Goal: Task Accomplishment & Management: Use online tool/utility

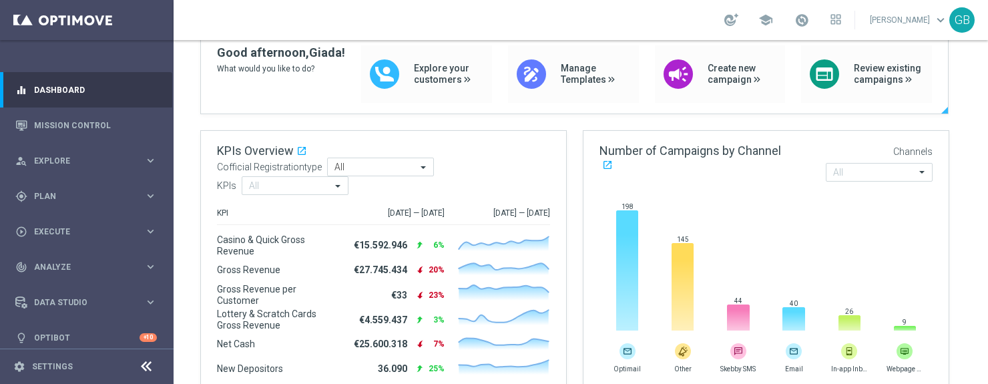
scroll to position [118, 0]
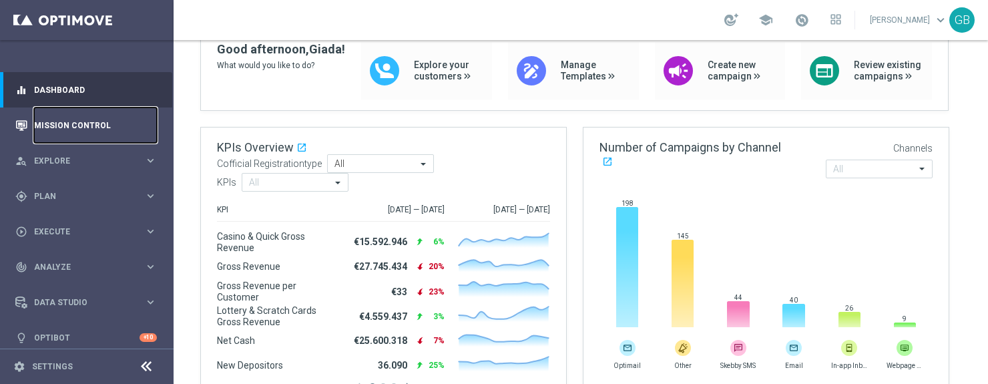
click at [85, 126] on link "Mission Control" at bounding box center [95, 125] width 123 height 35
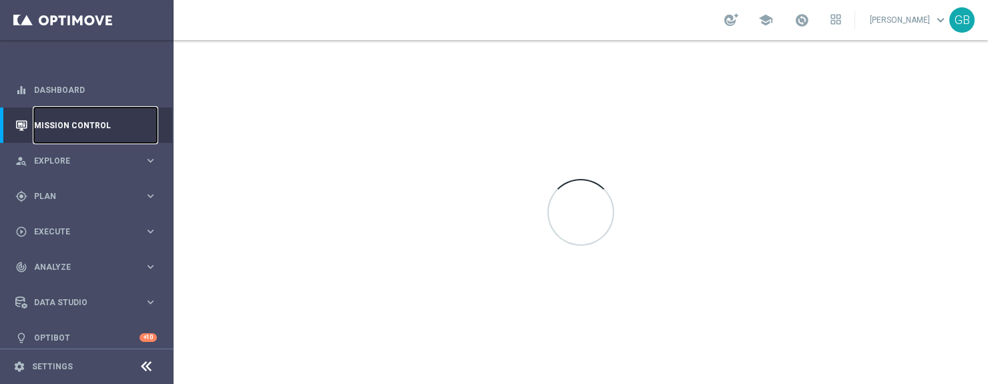
scroll to position [0, 0]
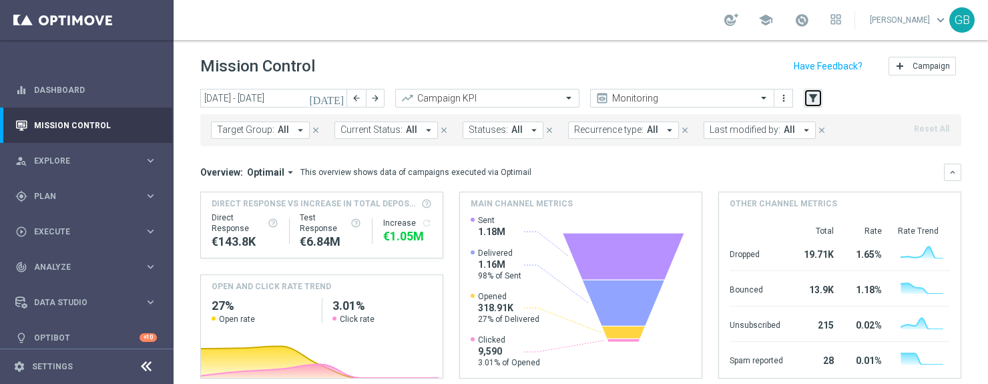
click at [814, 100] on icon "filter_alt" at bounding box center [813, 98] width 12 height 12
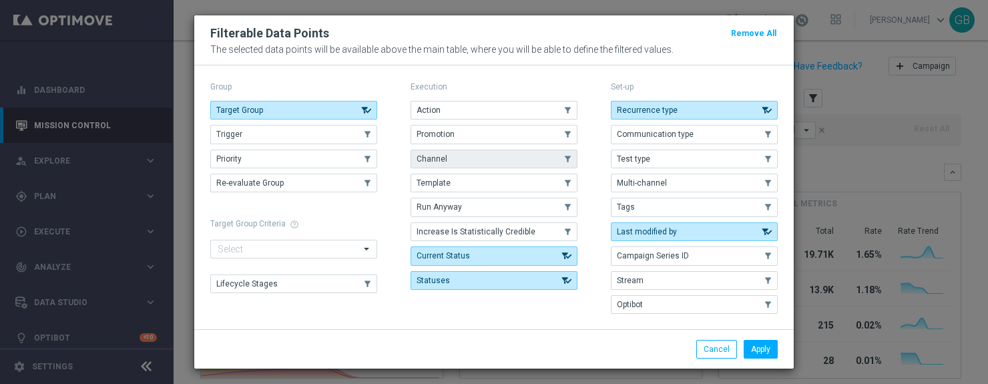
click at [486, 156] on button "Channel" at bounding box center [494, 159] width 167 height 19
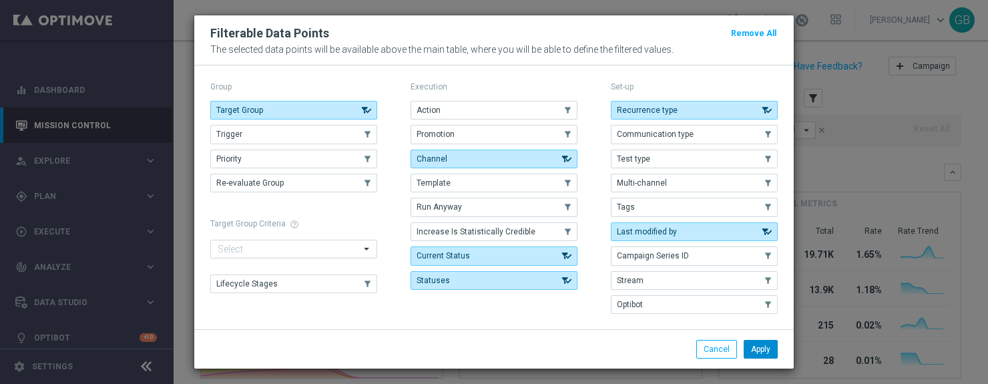
click at [757, 352] on button "Apply" at bounding box center [761, 349] width 34 height 19
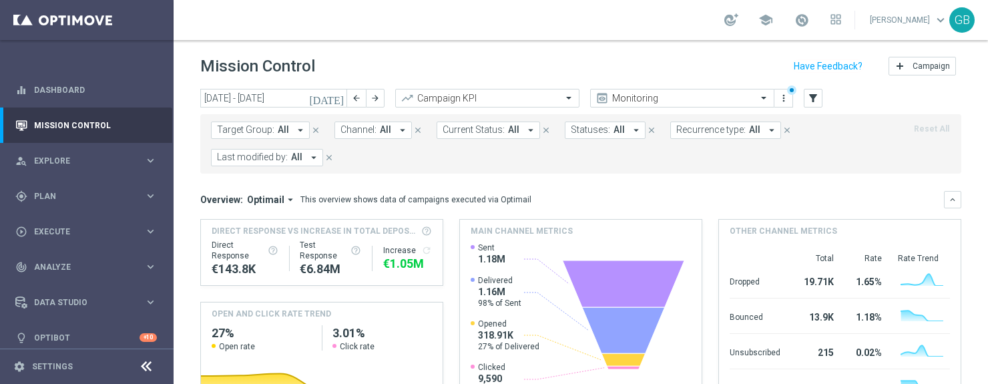
click at [383, 134] on span "All" at bounding box center [385, 129] width 11 height 11
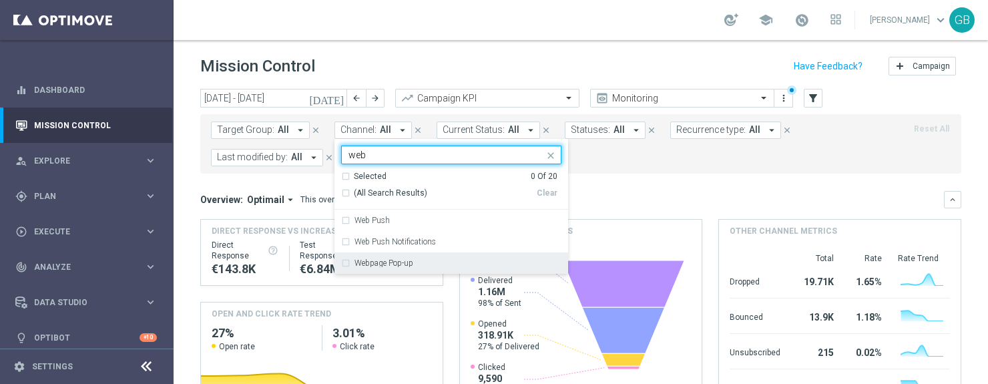
click at [384, 259] on label "Webpage Pop-up" at bounding box center [384, 263] width 59 height 8
type input "web"
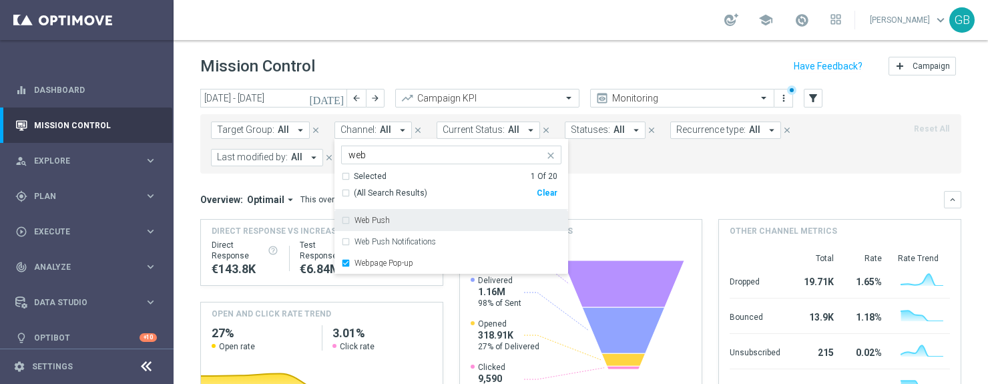
click at [653, 192] on div "Overview: Optimail arrow_drop_down This overview shows data of campaigns execut…" at bounding box center [580, 199] width 761 height 17
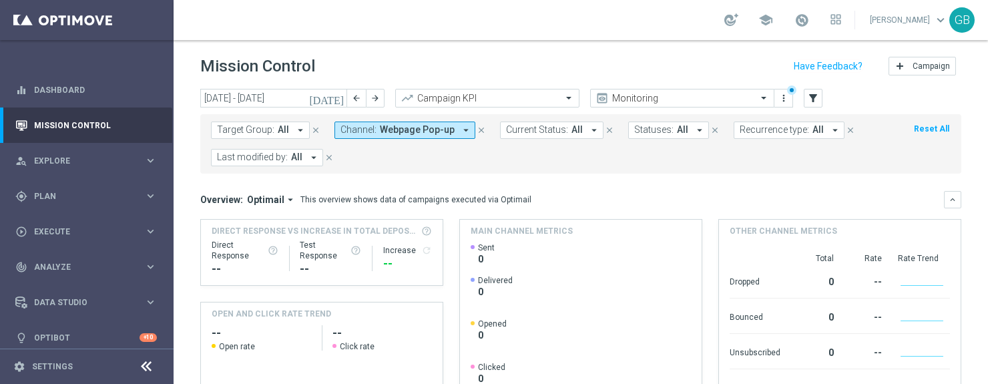
click at [337, 98] on icon "[DATE]" at bounding box center [327, 98] width 36 height 12
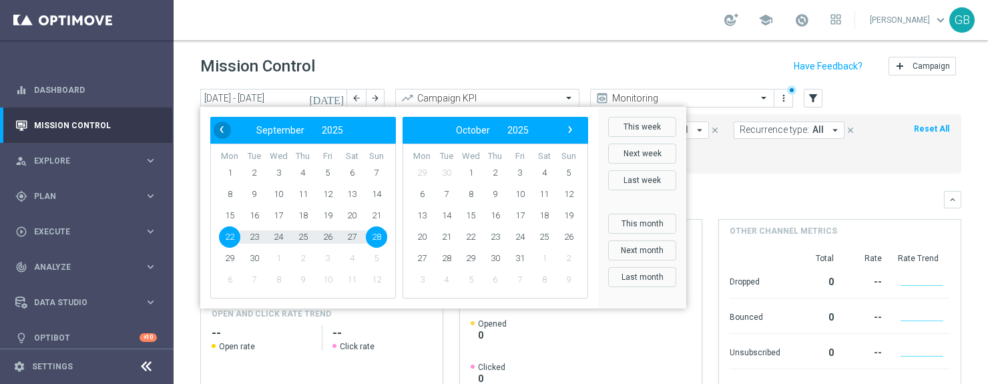
click at [219, 129] on span "‹" at bounding box center [221, 129] width 17 height 17
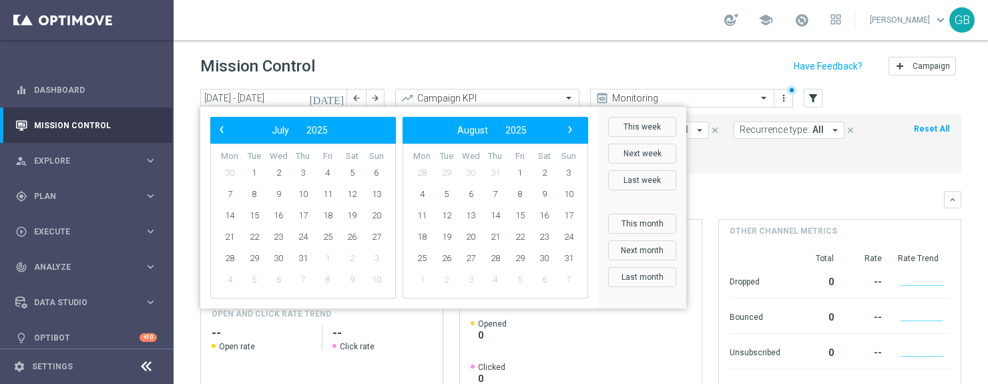
click at [220, 129] on span "‹" at bounding box center [221, 129] width 17 height 17
click at [221, 129] on span "‹" at bounding box center [221, 129] width 17 height 17
click at [223, 132] on span "‹" at bounding box center [221, 129] width 17 height 17
click at [224, 132] on span "‹" at bounding box center [221, 129] width 17 height 17
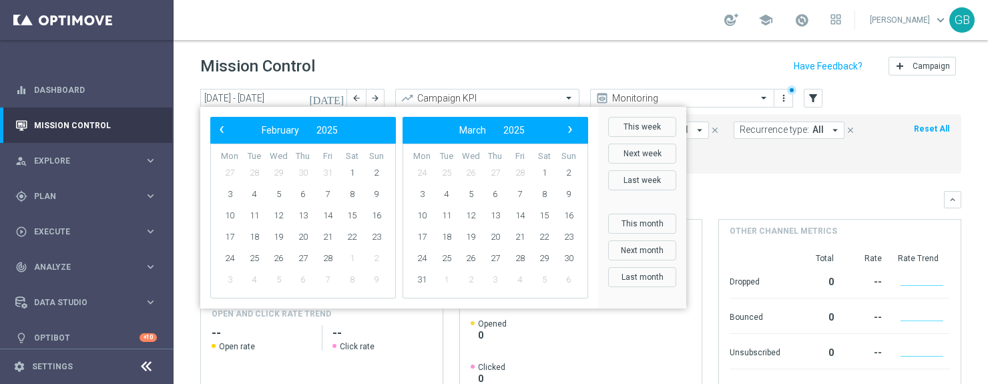
click at [224, 132] on span "‹" at bounding box center [221, 129] width 17 height 17
click at [276, 172] on span "1" at bounding box center [278, 172] width 21 height 21
click at [572, 128] on span "›" at bounding box center [570, 129] width 17 height 17
click at [572, 129] on span "›" at bounding box center [570, 129] width 17 height 17
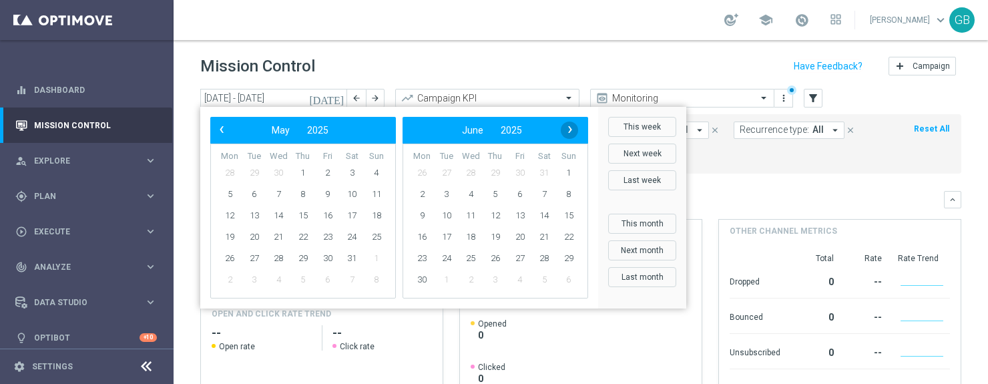
click at [572, 129] on span "›" at bounding box center [570, 129] width 17 height 17
click at [572, 128] on span "›" at bounding box center [570, 129] width 17 height 17
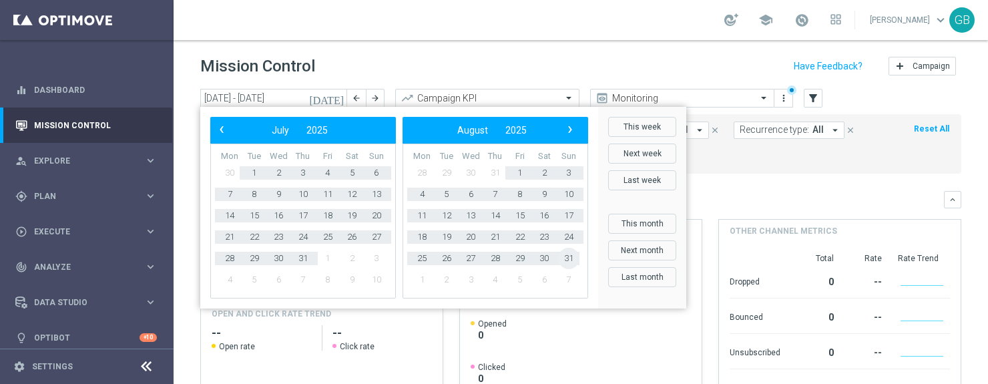
click at [569, 256] on span "31" at bounding box center [568, 258] width 21 height 21
type input "[DATE] - [DATE]"
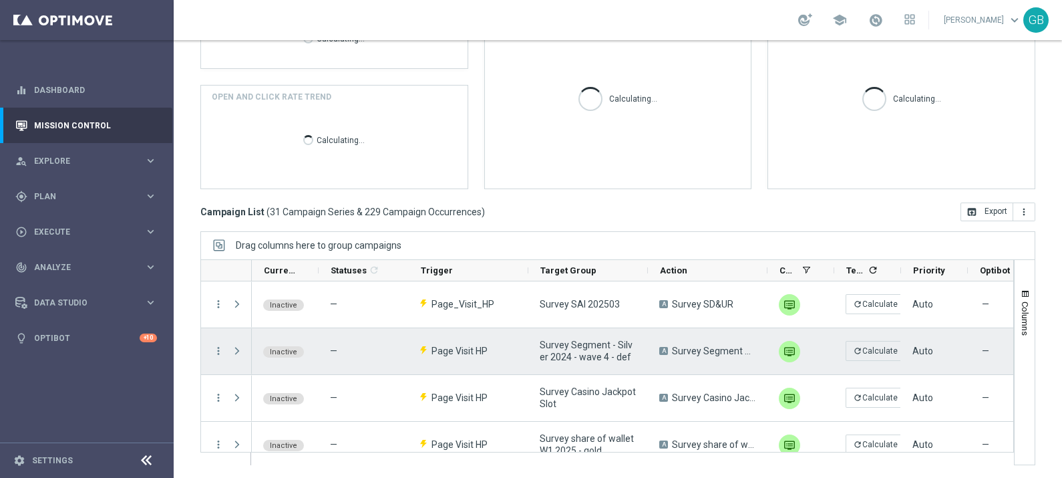
scroll to position [217, 0]
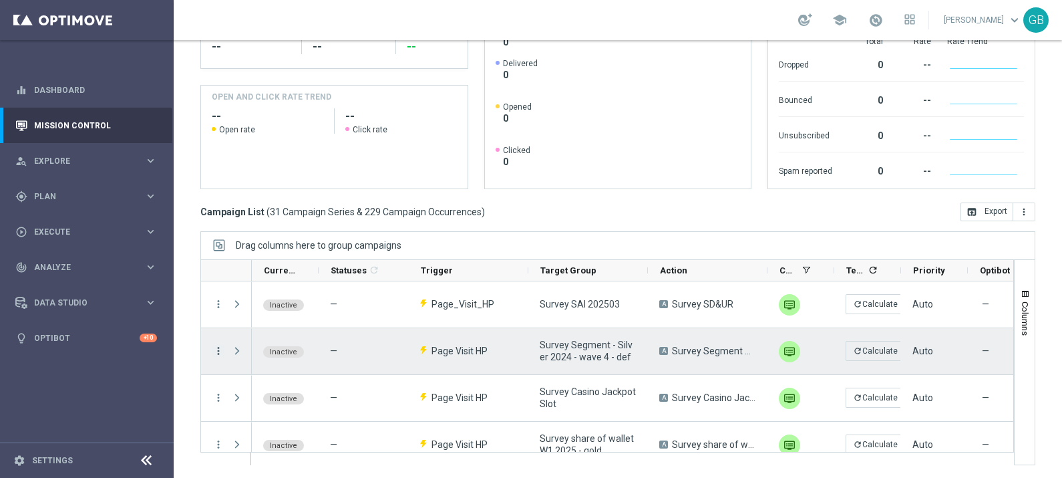
click at [215, 348] on icon "more_vert" at bounding box center [218, 351] width 12 height 12
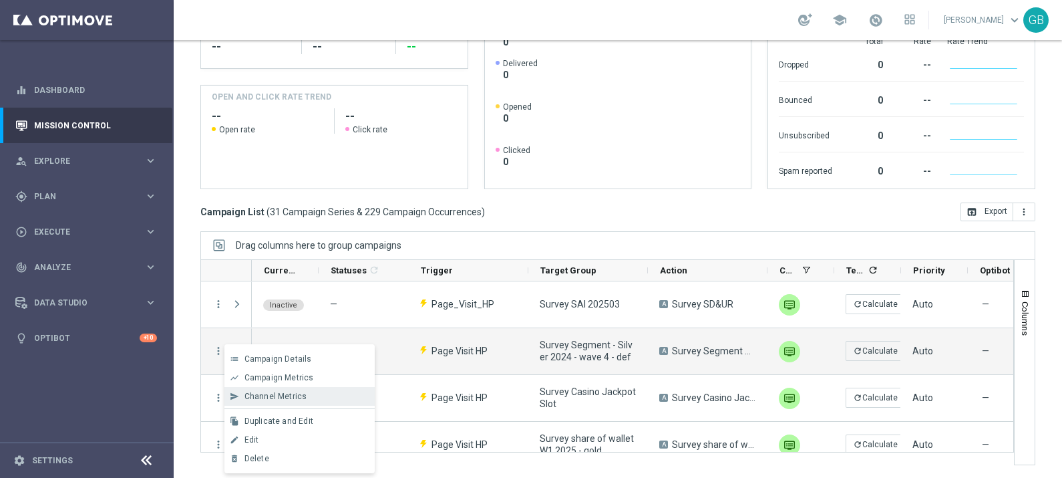
click at [319, 353] on div "Channel Metrics" at bounding box center [306, 395] width 124 height 9
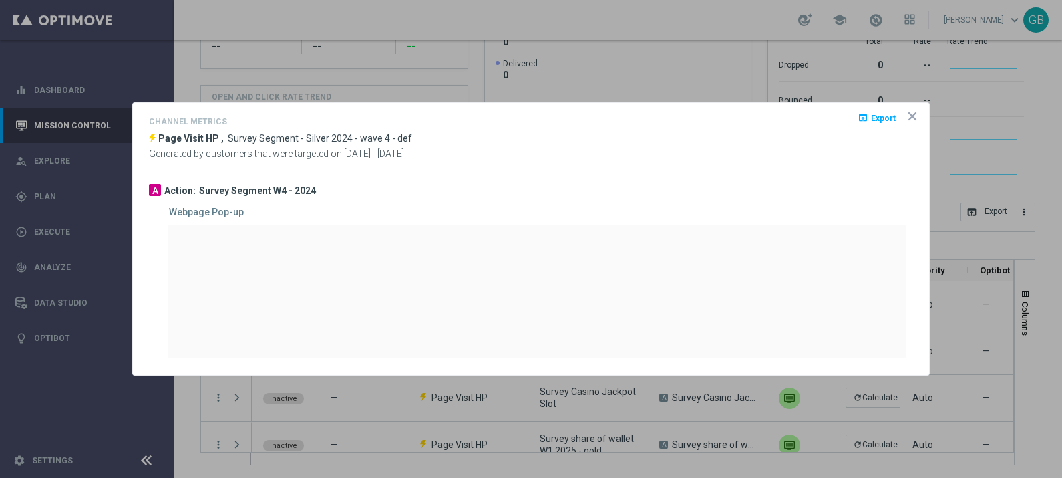
click at [915, 115] on icon "icon" at bounding box center [912, 116] width 13 height 13
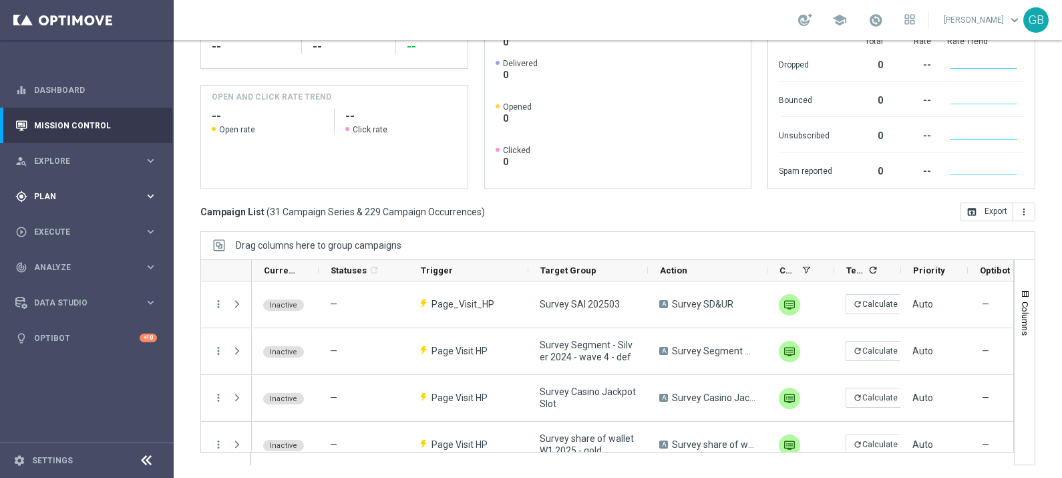
click at [127, 196] on span "Plan" at bounding box center [89, 196] width 110 height 8
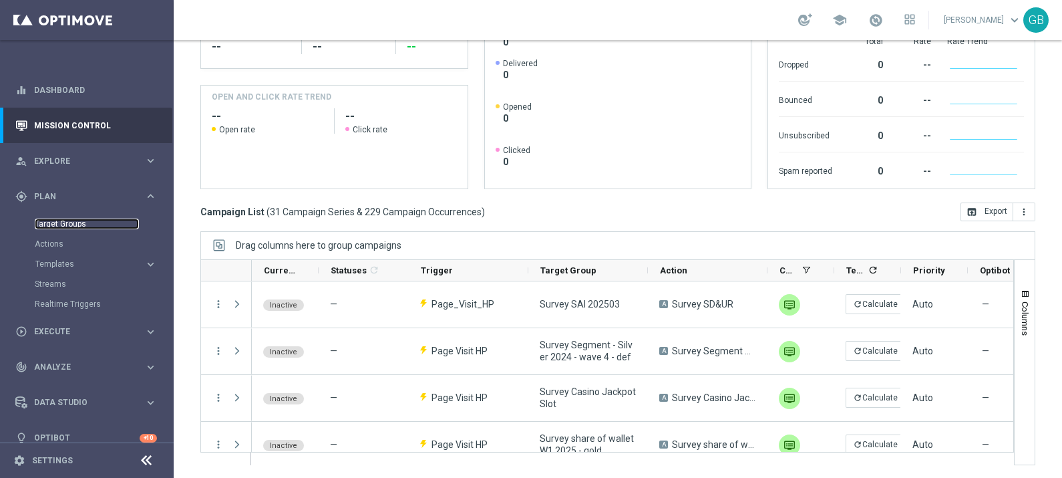
click at [73, 218] on link "Target Groups" at bounding box center [87, 223] width 104 height 11
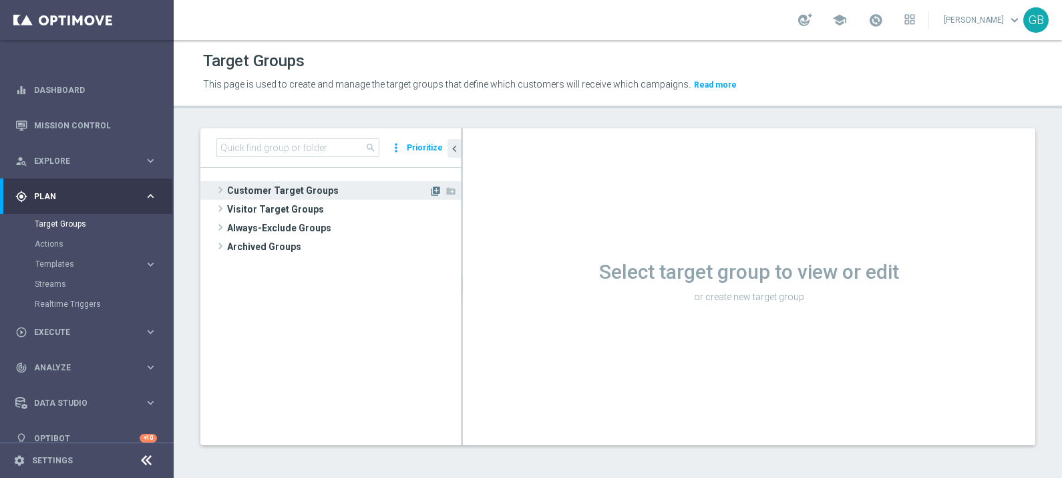
click at [436, 187] on icon "library_add" at bounding box center [435, 191] width 11 height 11
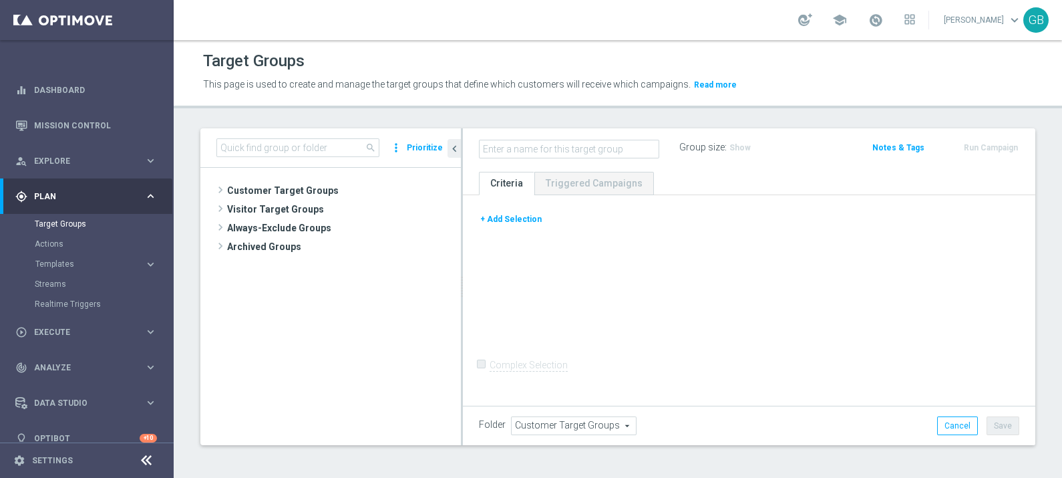
click at [515, 217] on button "+ Add Selection" at bounding box center [511, 219] width 64 height 15
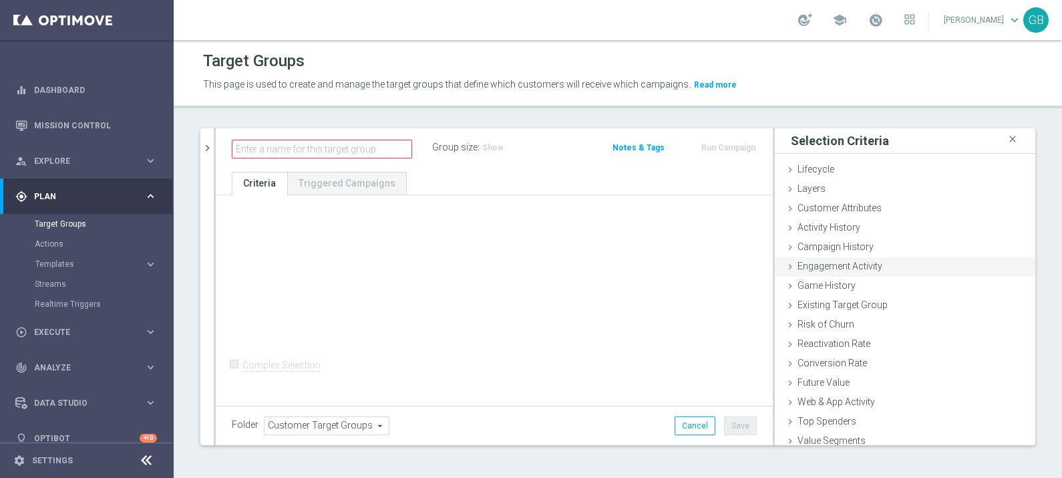
click at [922, 264] on div "Engagement Activity done" at bounding box center [905, 267] width 260 height 20
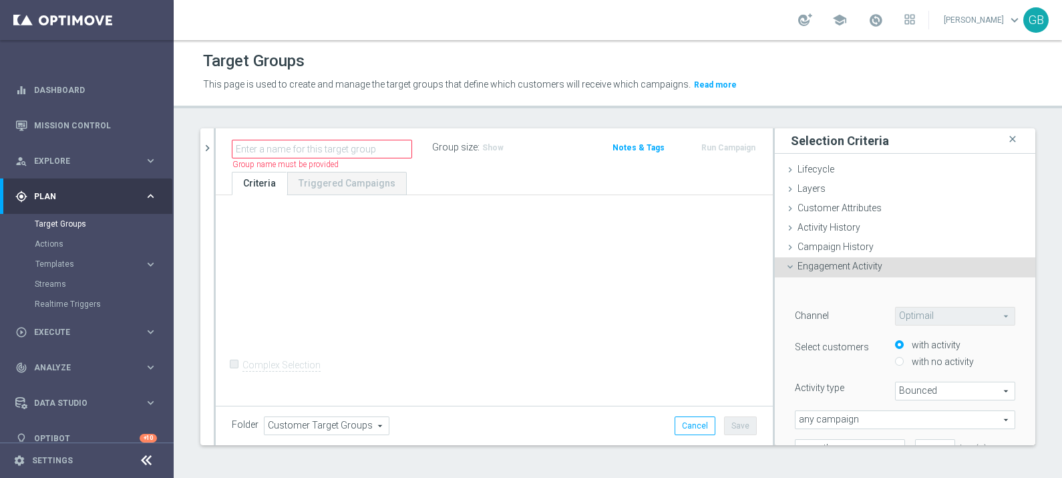
click at [947, 316] on opti-search-list "Optimail Optimail arrow_drop_down search" at bounding box center [955, 315] width 120 height 9
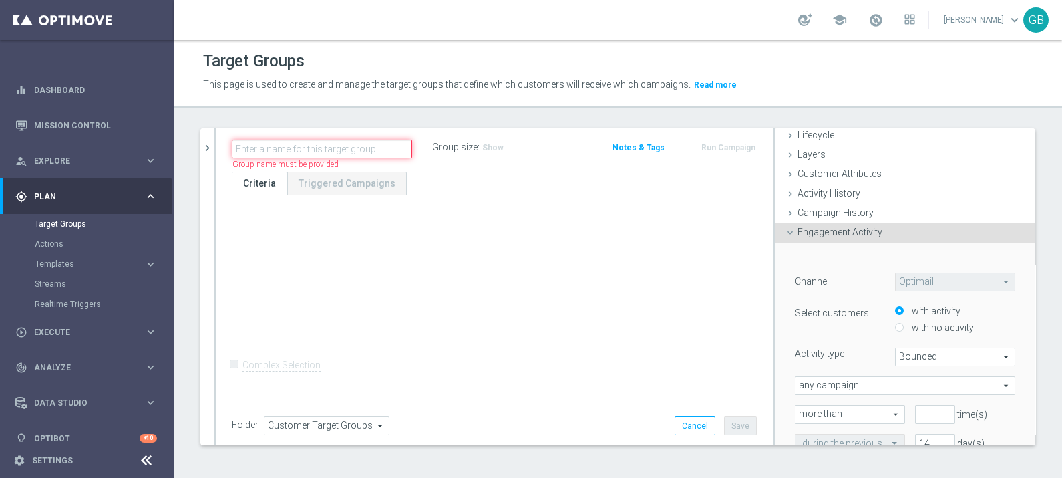
click at [291, 147] on input "text" at bounding box center [322, 149] width 180 height 19
type input "test"
click at [560, 314] on div "+ Add Selection Complex Selection Invalid Expression" at bounding box center [494, 299] width 557 height 208
click at [944, 281] on opti-search-list "Optimail Optimail arrow_drop_down search" at bounding box center [955, 281] width 120 height 9
click at [929, 284] on opti-search-list "Optimail Optimail arrow_drop_down search" at bounding box center [955, 281] width 120 height 9
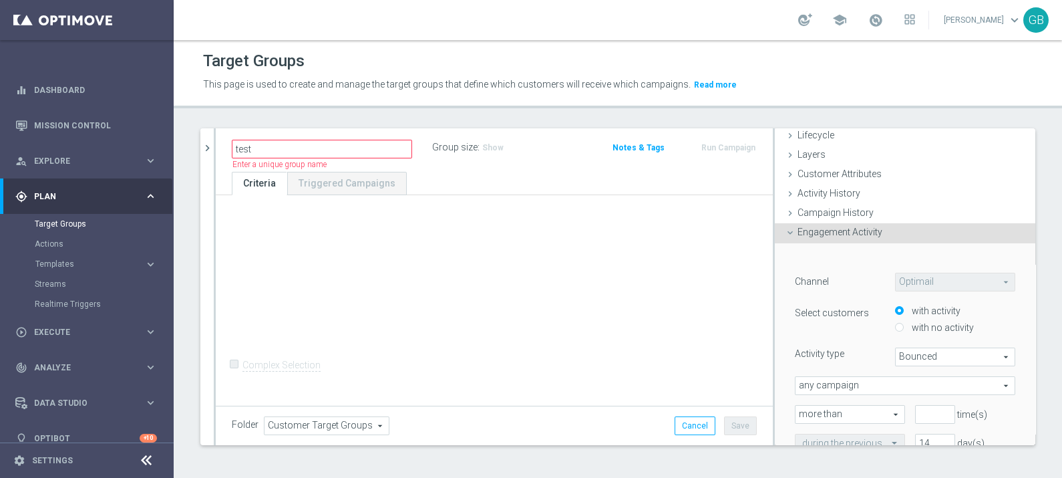
click at [929, 284] on opti-search-list "Optimail Optimail arrow_drop_down search" at bounding box center [955, 281] width 120 height 9
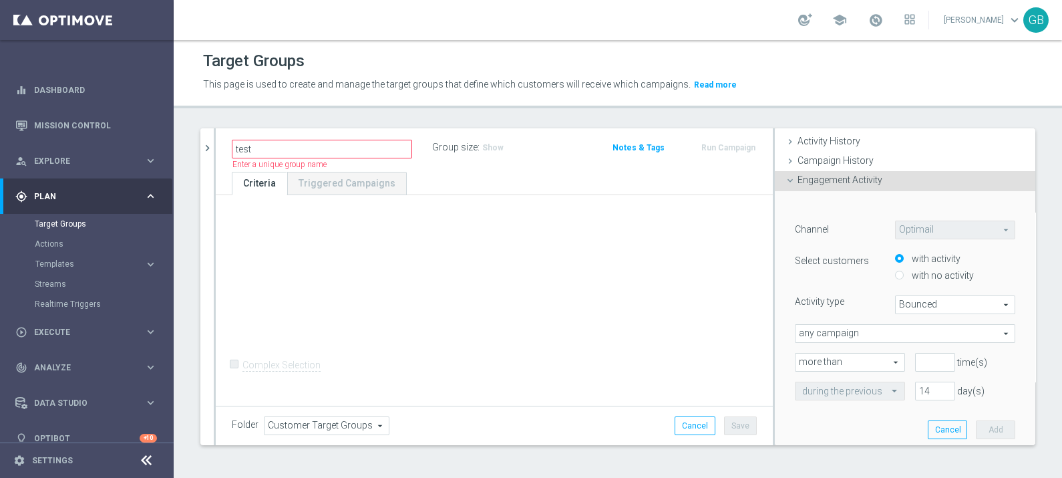
scroll to position [87, 0]
click at [925, 299] on span "Bounced" at bounding box center [955, 303] width 119 height 17
click at [935, 353] on span "Opened" at bounding box center [955, 375] width 106 height 11
type input "Opened"
click at [902, 331] on span "any campaign" at bounding box center [904, 332] width 219 height 17
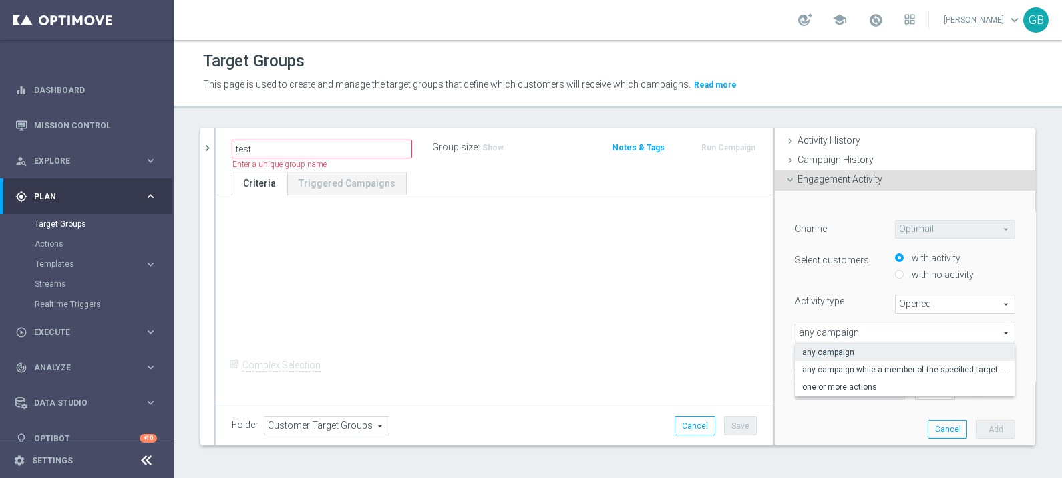
click at [962, 344] on div "﻿ Channel Optimail Optimail arrow_drop_down search Select customers with activi…" at bounding box center [905, 319] width 240 height 258
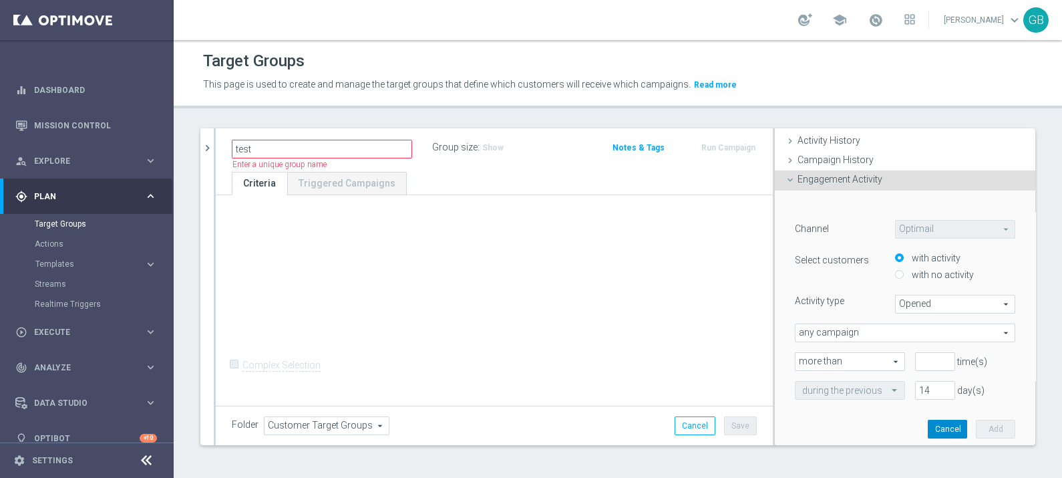
click at [928, 353] on button "Cancel" at bounding box center [947, 428] width 39 height 19
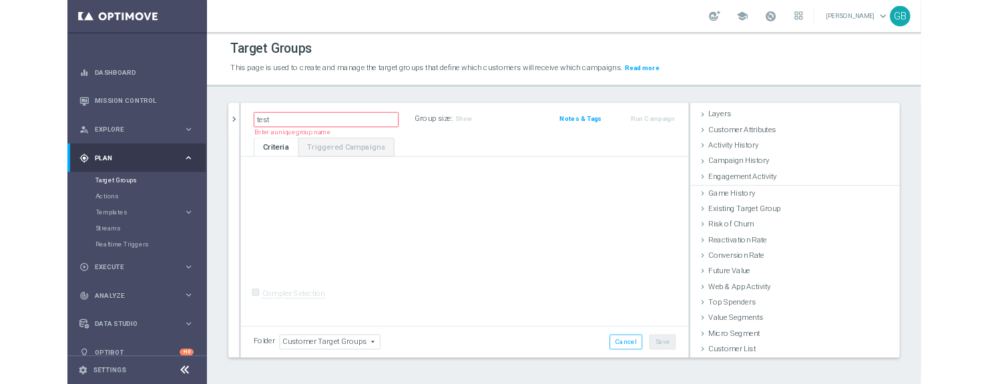
scroll to position [45, 0]
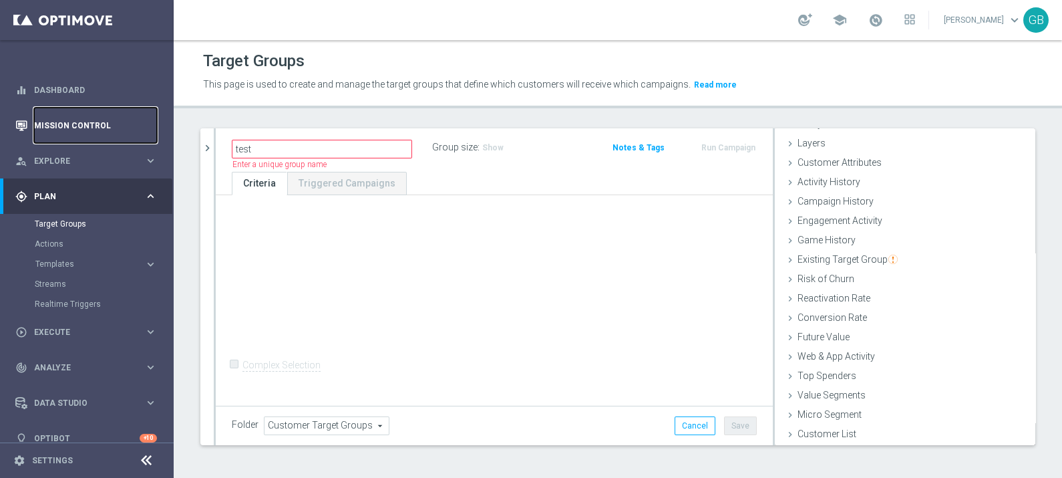
click at [79, 124] on link "Mission Control" at bounding box center [95, 125] width 123 height 35
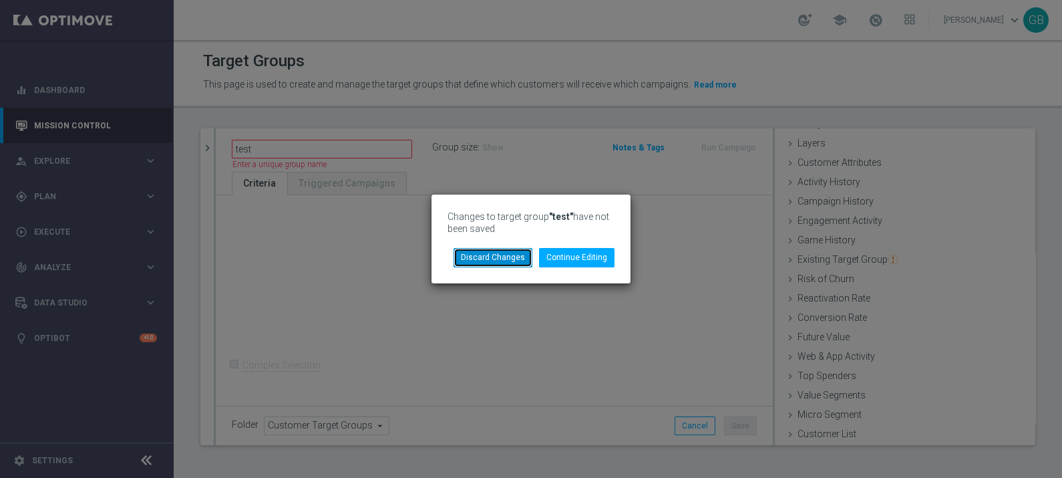
click at [504, 257] on button "Discard Changes" at bounding box center [492, 257] width 79 height 19
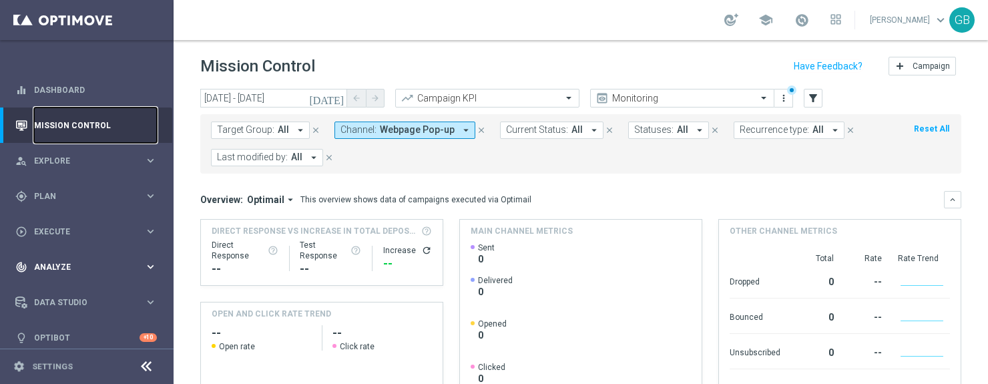
scroll to position [9, 0]
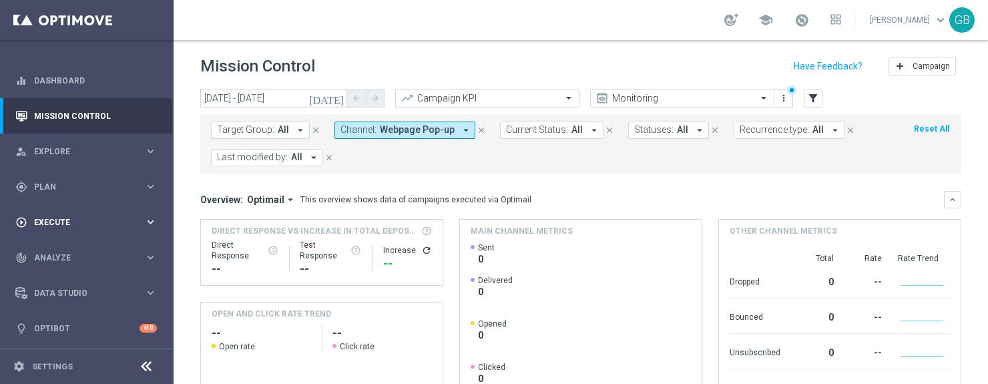
click at [98, 220] on span "Execute" at bounding box center [89, 222] width 110 height 8
click at [84, 185] on span "Plan" at bounding box center [89, 187] width 110 height 8
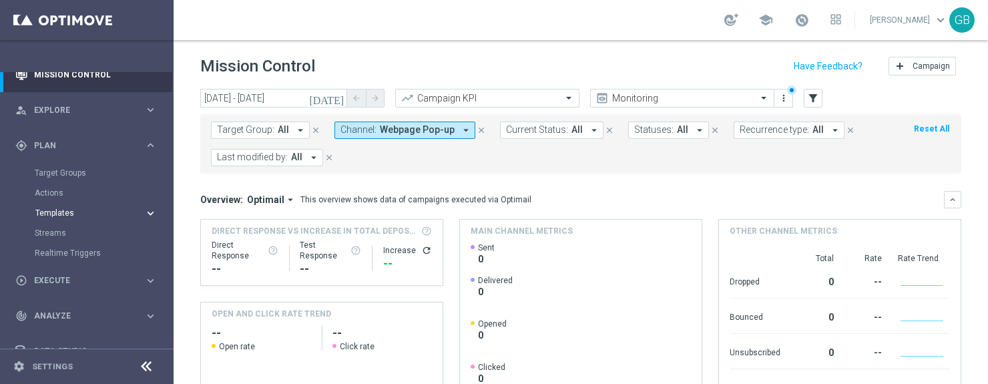
click at [71, 213] on span "Templates" at bounding box center [83, 213] width 96 height 8
click at [88, 314] on link "Web Push Notifications" at bounding box center [90, 313] width 98 height 11
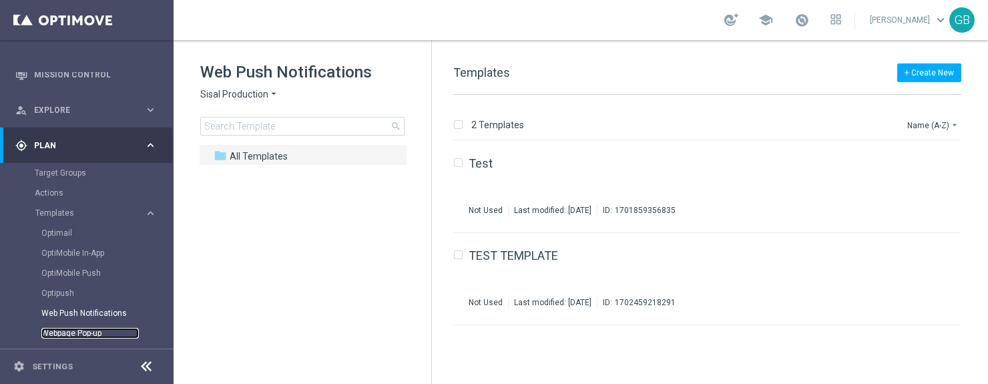
click at [82, 330] on link "Webpage Pop-up" at bounding box center [90, 333] width 98 height 11
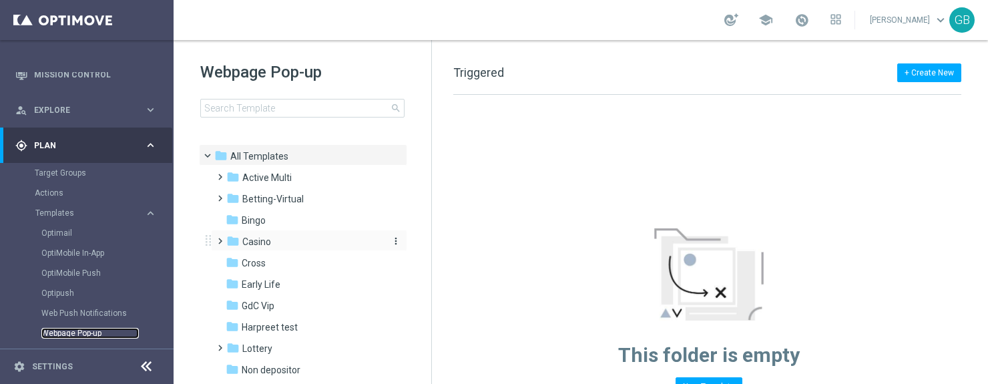
scroll to position [235, 0]
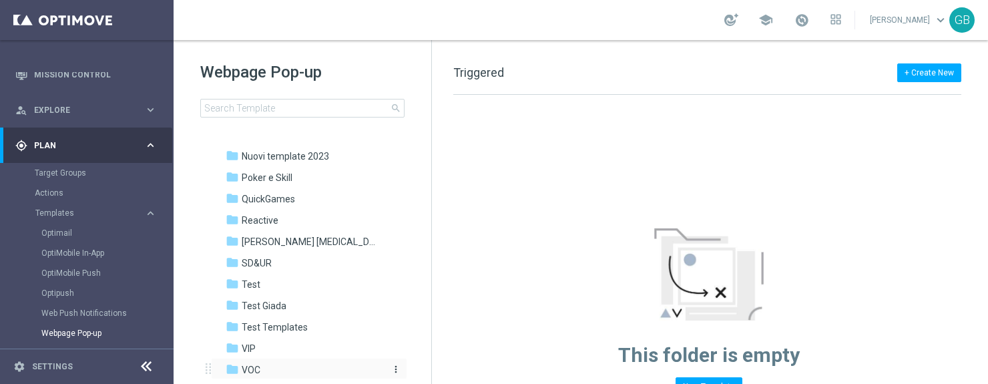
click at [255, 353] on span "VOC" at bounding box center [251, 370] width 19 height 12
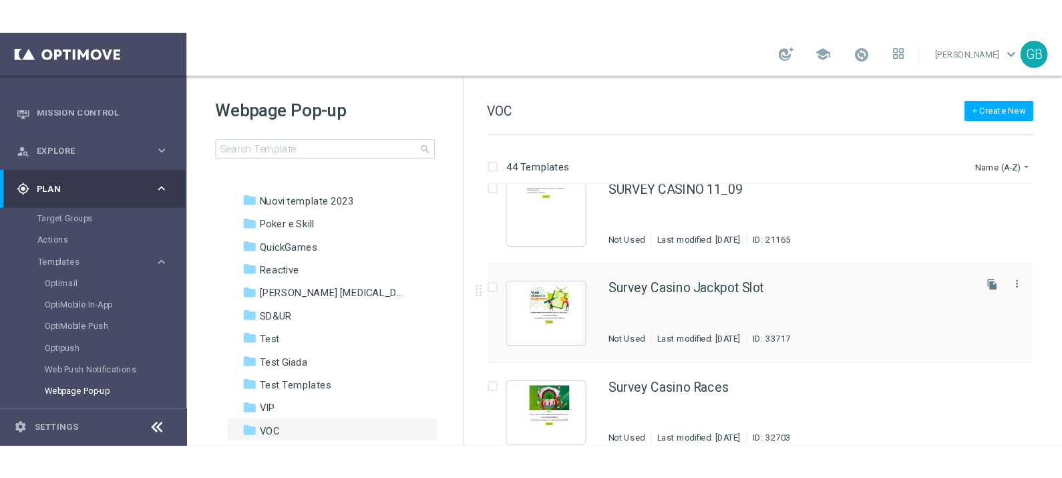
scroll to position [76, 0]
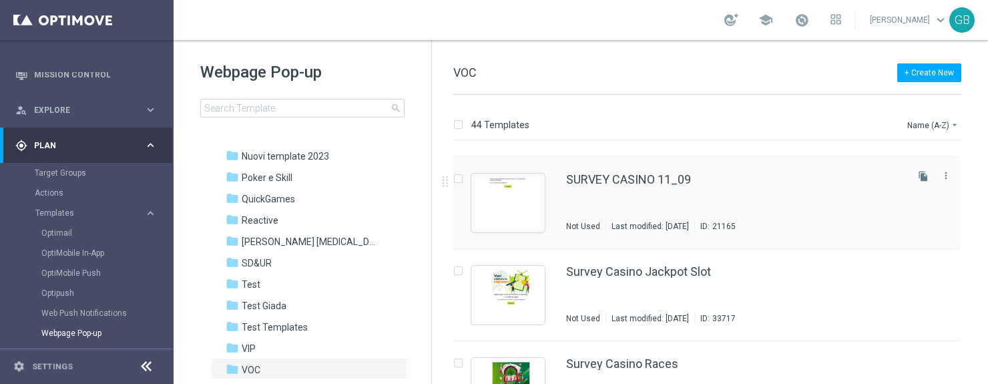
click at [632, 208] on div "SURVEY CASINO 11_09 Not Used Last modified: [DATE] ID: 21165" at bounding box center [735, 203] width 338 height 58
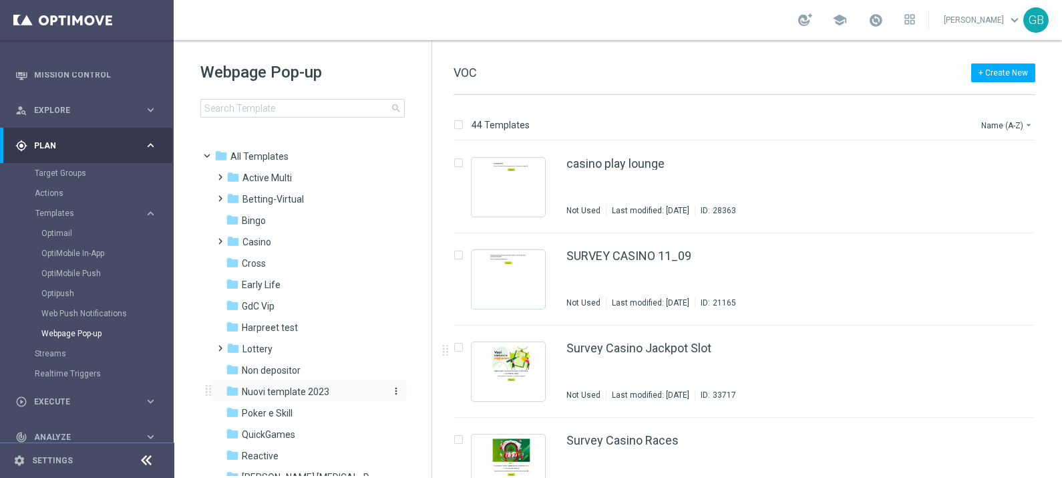
scroll to position [142, 0]
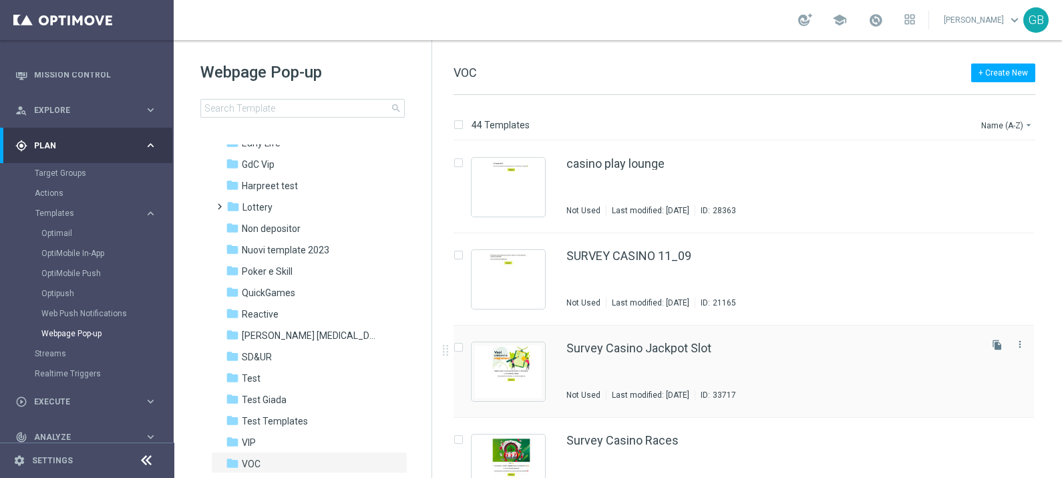
click at [624, 353] on div "Survey Casino Jackpot Slot Not Used Last modified: [DATE] ID: 33717" at bounding box center [771, 371] width 411 height 58
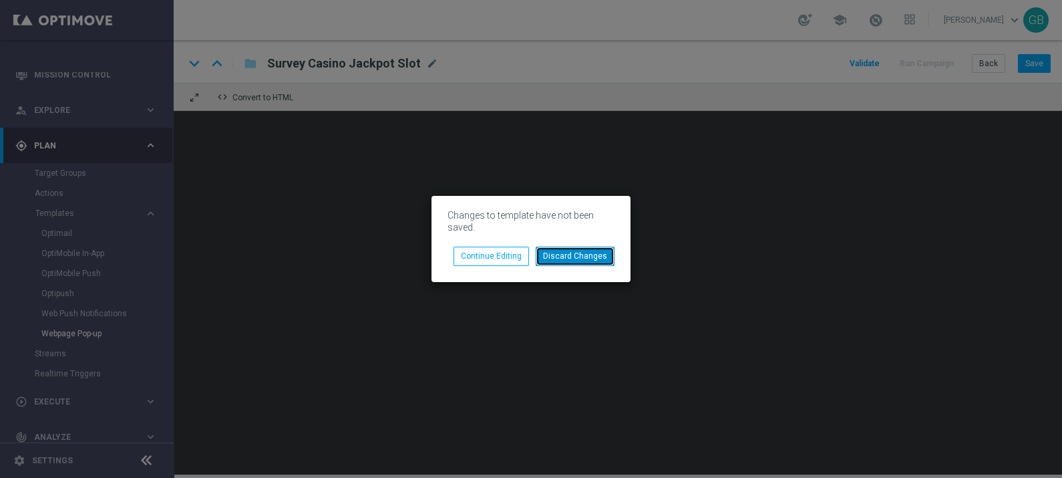
click at [564, 258] on button "Discard Changes" at bounding box center [575, 255] width 79 height 19
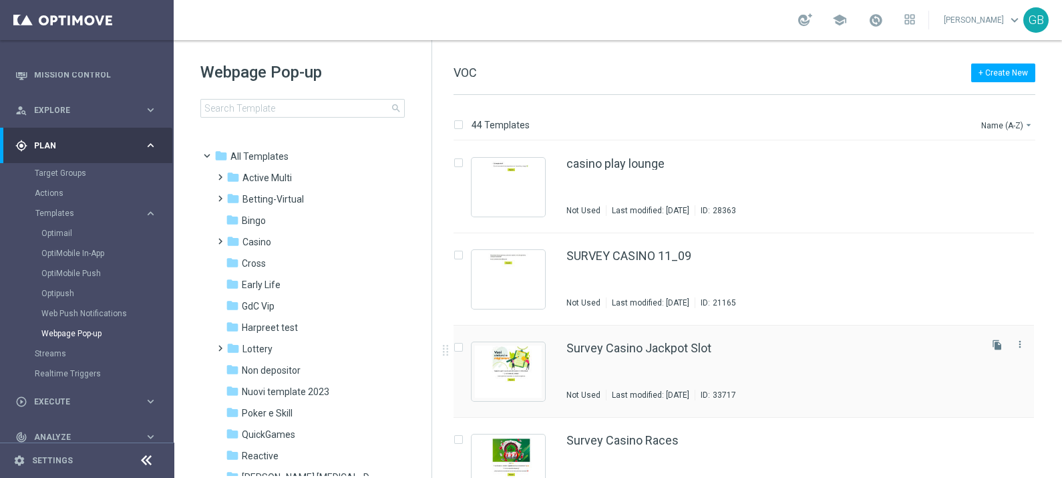
click at [799, 353] on div "Survey Casino Jackpot Slot Not Used Last modified: [DATE] ID: 33717" at bounding box center [771, 371] width 411 height 58
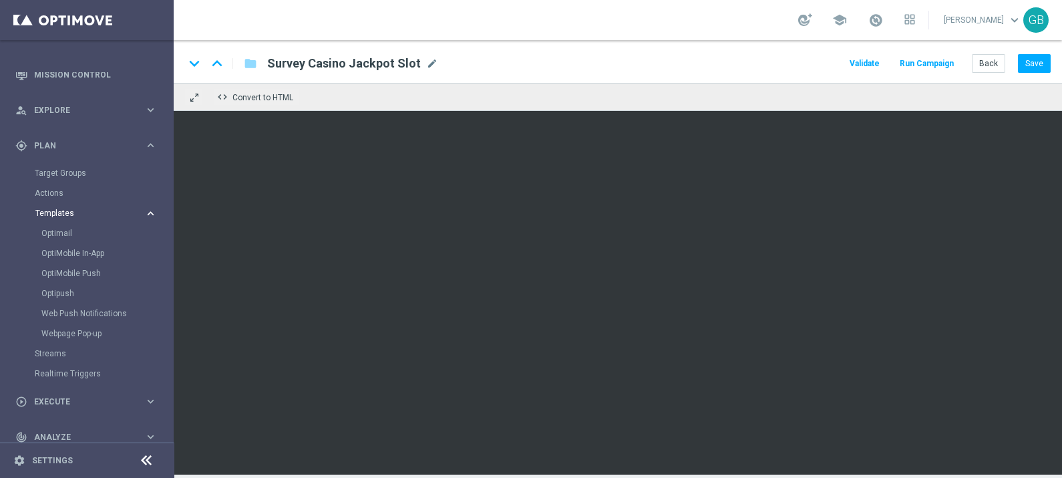
click at [149, 218] on icon "keyboard_arrow_right" at bounding box center [150, 213] width 13 height 13
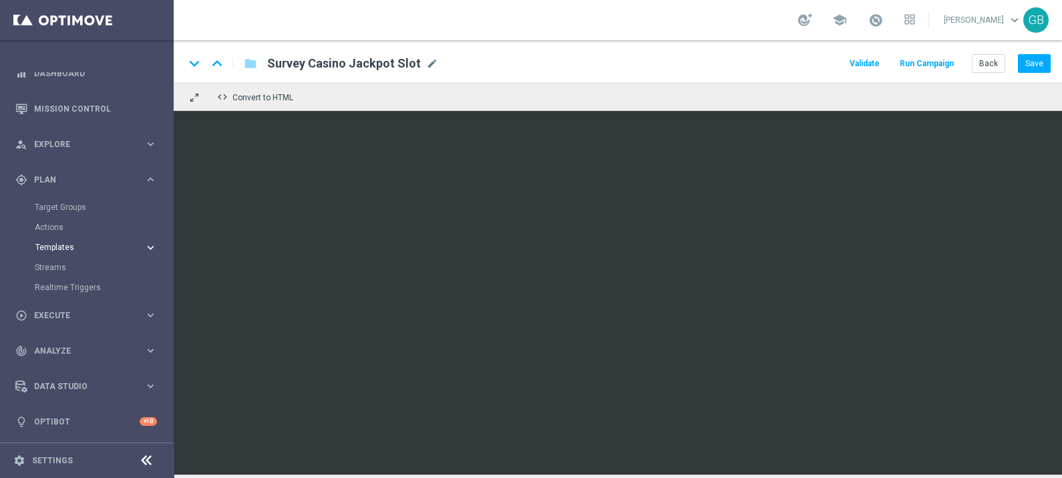
scroll to position [16, 0]
click at [115, 317] on span "Execute" at bounding box center [89, 316] width 110 height 8
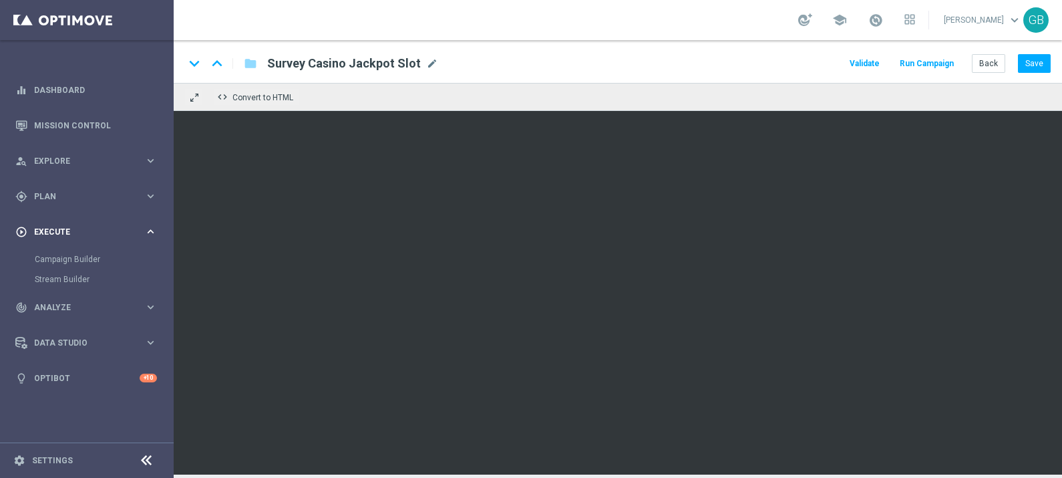
scroll to position [0, 0]
click at [79, 257] on link "Campaign Builder" at bounding box center [87, 259] width 104 height 11
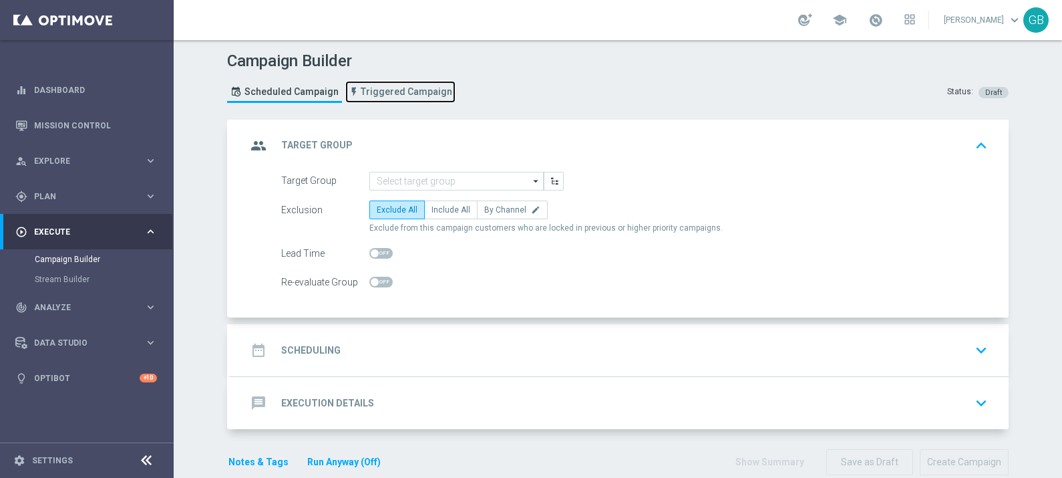
click at [380, 91] on span "Triggered Campaign" at bounding box center [406, 91] width 91 height 11
